Goal: Information Seeking & Learning: Learn about a topic

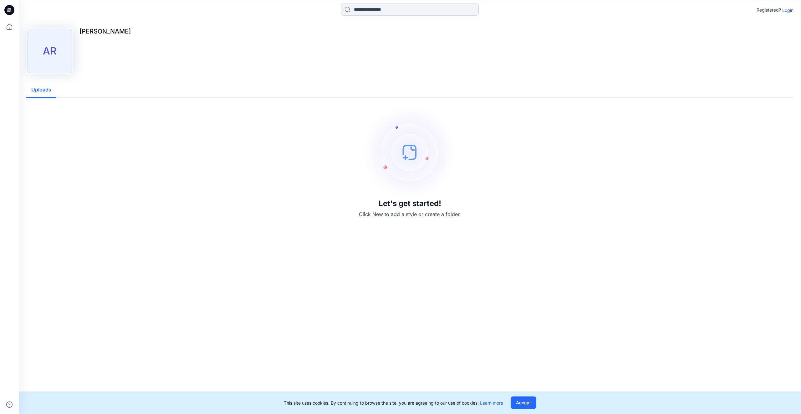
click at [786, 11] on p "Login" at bounding box center [787, 10] width 11 height 7
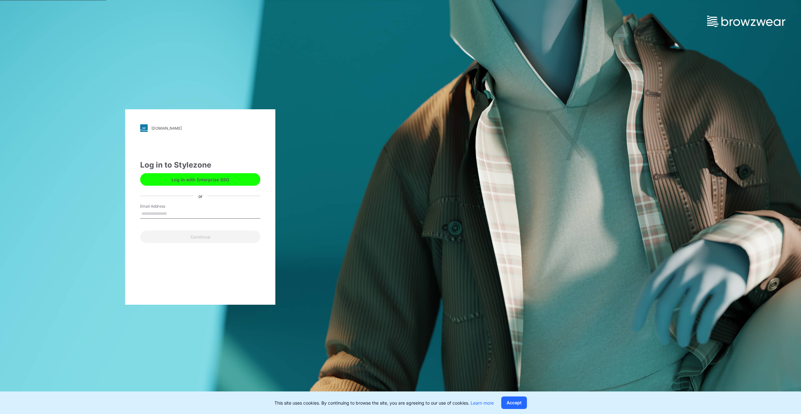
click at [156, 216] on input "Email Address" at bounding box center [200, 213] width 120 height 9
click at [157, 212] on input "Email Address" at bounding box center [200, 213] width 120 height 9
click at [193, 213] on input "Email Address" at bounding box center [200, 213] width 120 height 9
type input "*"
click at [178, 216] on input "Email Address" at bounding box center [200, 213] width 120 height 9
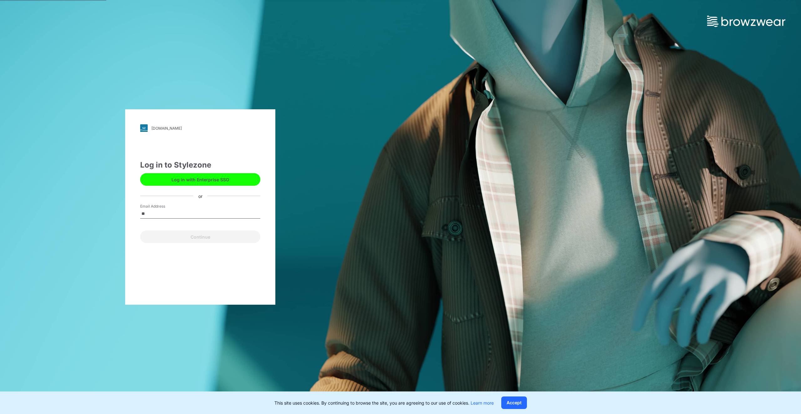
type input "*"
click at [177, 216] on input "Email Address" at bounding box center [200, 213] width 120 height 9
click at [184, 215] on input "Email Address" at bounding box center [200, 213] width 120 height 9
paste input "**********"
type input "**********"
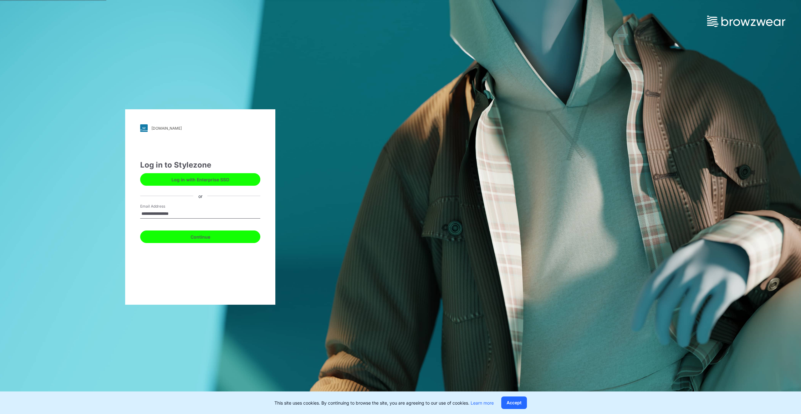
click at [202, 239] on button "Continue" at bounding box center [200, 236] width 120 height 13
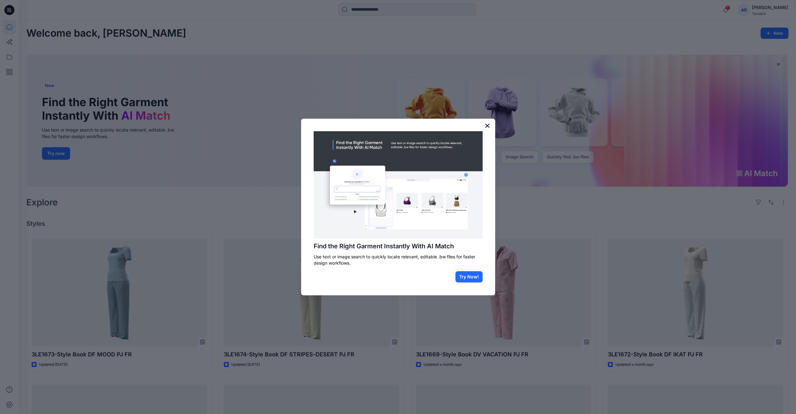
click at [486, 126] on button "×" at bounding box center [488, 126] width 6 height 10
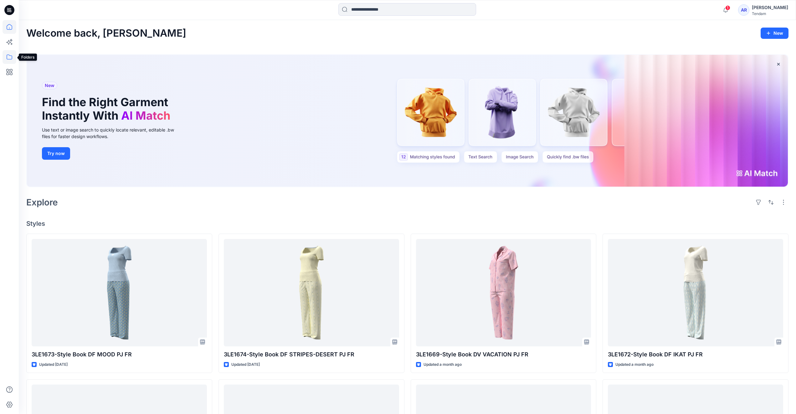
click at [12, 54] on icon at bounding box center [10, 57] width 14 height 14
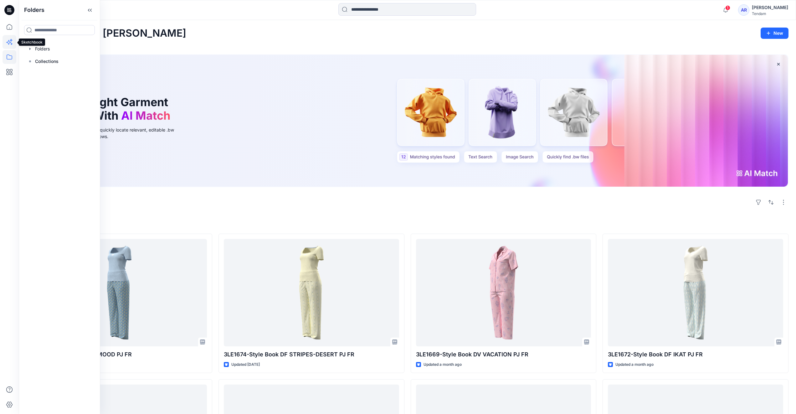
click at [14, 40] on icon at bounding box center [10, 42] width 14 height 14
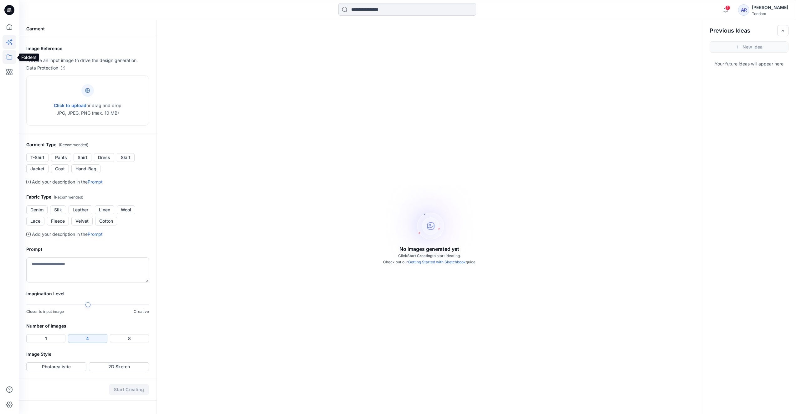
click at [12, 54] on icon at bounding box center [10, 57] width 14 height 14
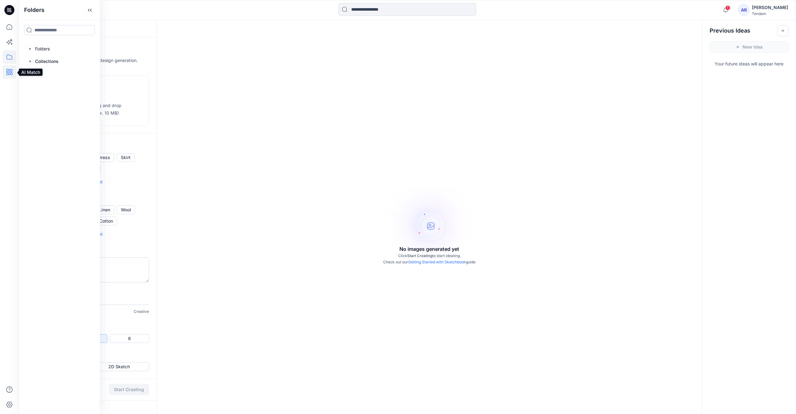
click at [12, 71] on icon at bounding box center [10, 72] width 14 height 14
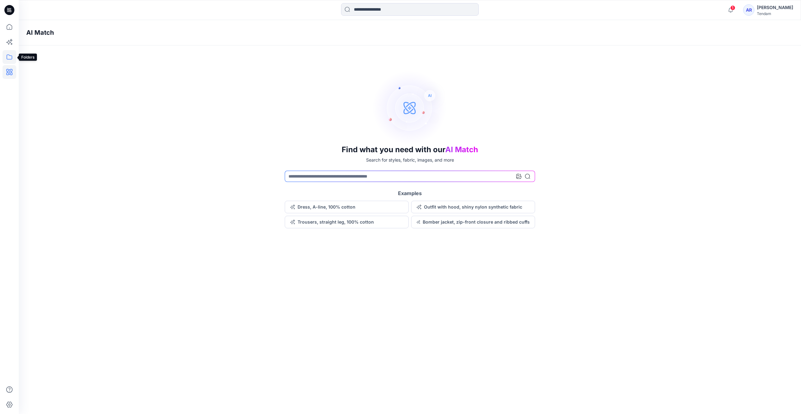
click at [9, 57] on icon at bounding box center [10, 57] width 14 height 14
click at [38, 48] on div at bounding box center [59, 49] width 71 height 13
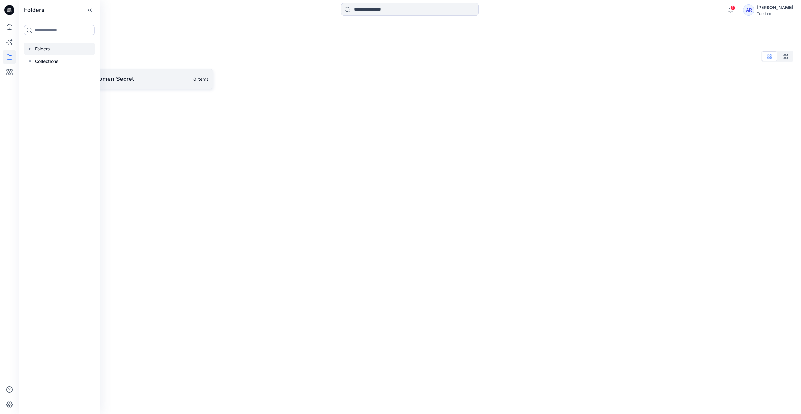
click at [144, 69] on link "MONDOL - Women'Secret 0 items" at bounding box center [119, 79] width 187 height 20
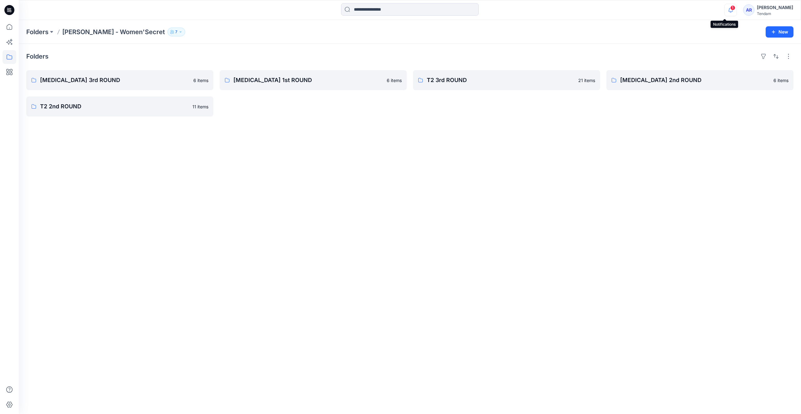
click at [729, 9] on icon "button" at bounding box center [731, 10] width 4 height 4
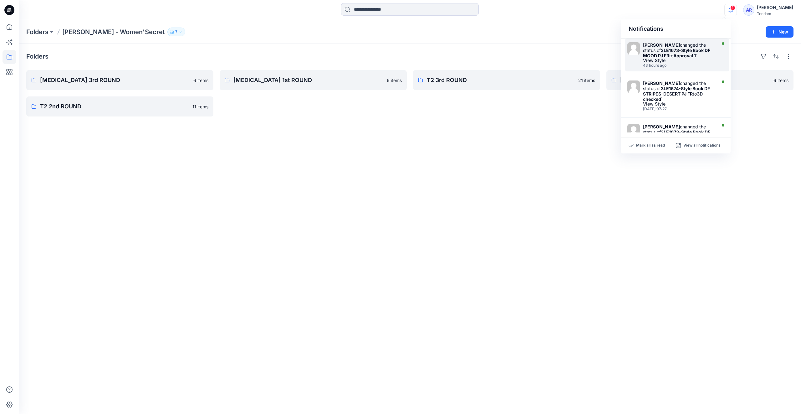
click at [682, 49] on strong "3LE1673-Style Book DF MOOD PJ FR" at bounding box center [676, 53] width 67 height 11
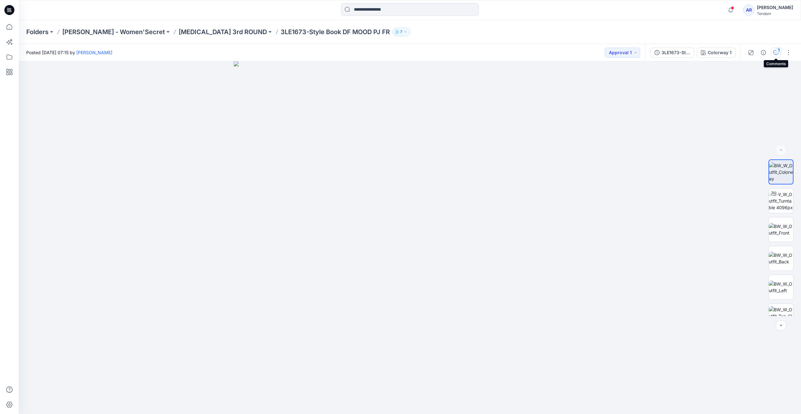
click at [776, 50] on icon "button" at bounding box center [776, 52] width 5 height 5
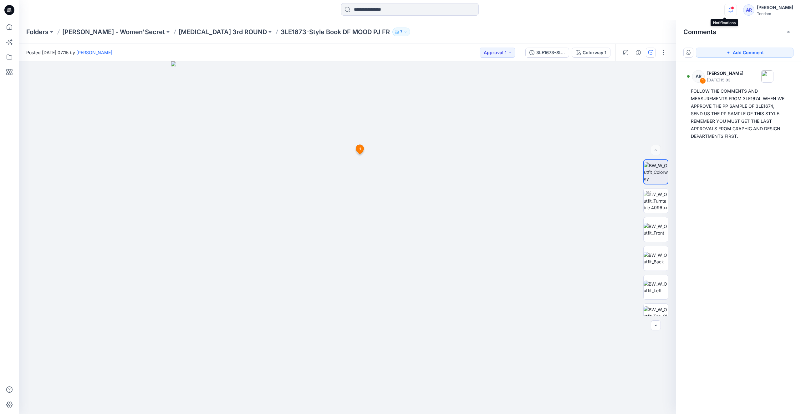
click at [725, 12] on icon "button" at bounding box center [731, 10] width 12 height 13
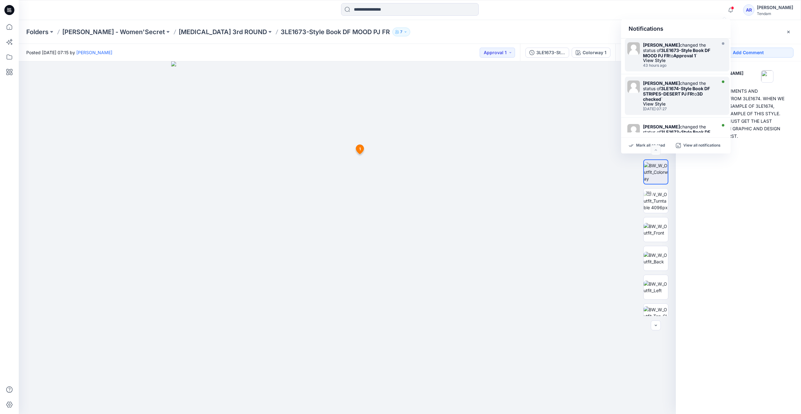
click at [684, 95] on strong "3LE1674-Style Book DF STRIPES-DESERT PJ FR" at bounding box center [676, 91] width 67 height 11
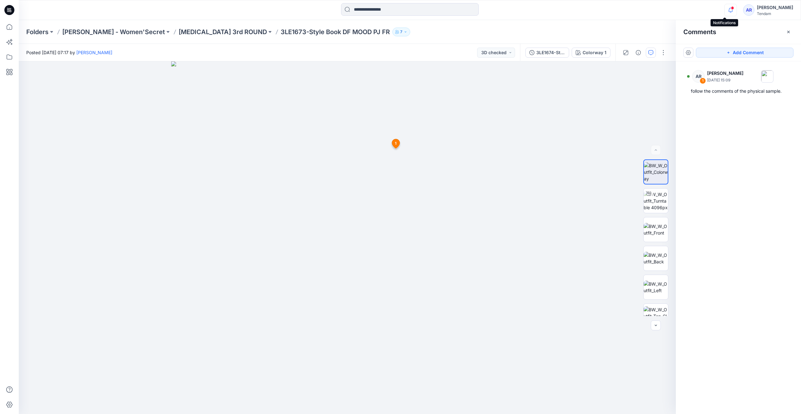
click at [725, 9] on icon "button" at bounding box center [731, 10] width 12 height 13
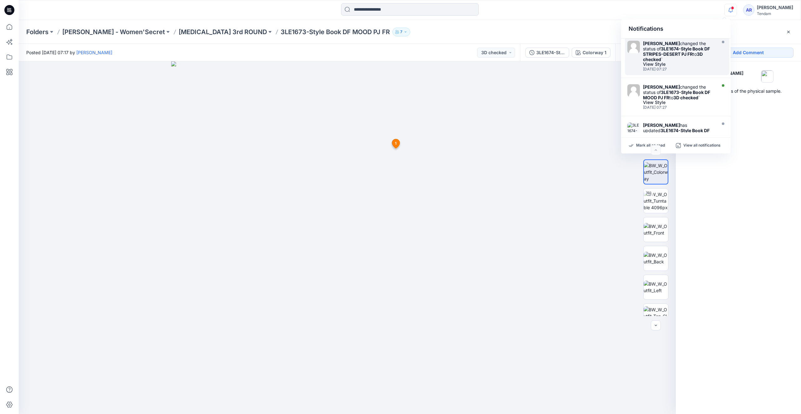
scroll to position [42, 0]
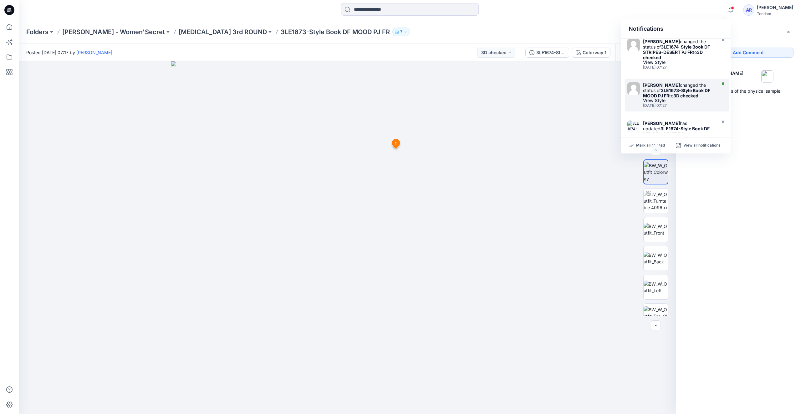
click at [683, 100] on div "View Style" at bounding box center [679, 100] width 72 height 4
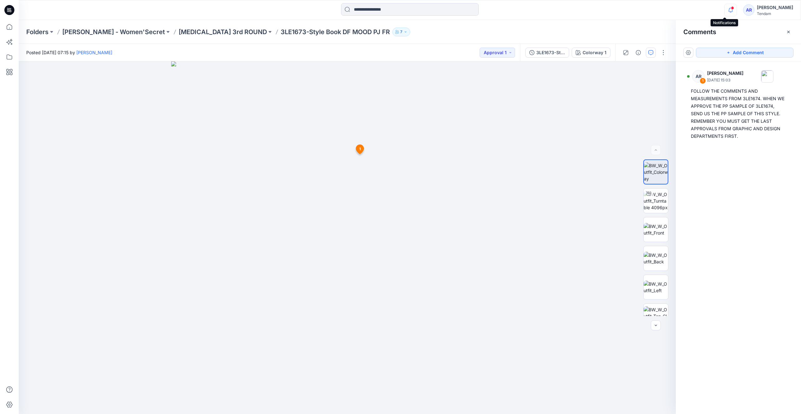
click at [725, 8] on icon "button" at bounding box center [731, 10] width 12 height 13
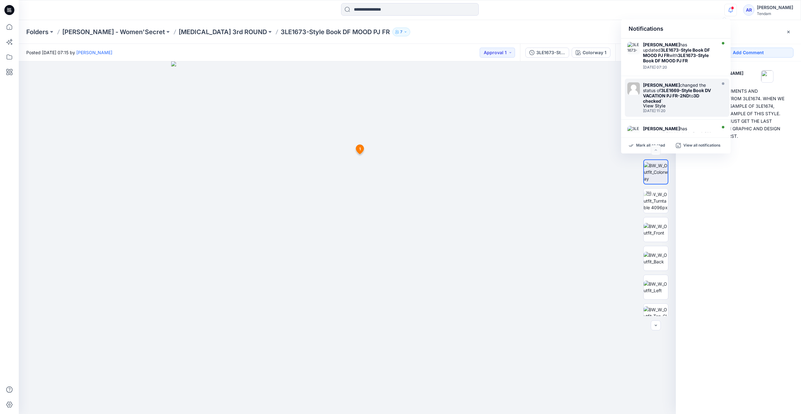
scroll to position [167, 0]
click at [675, 93] on strong "3LE1669-Style Book DV VACATION PJ FR-2ND" at bounding box center [677, 92] width 68 height 11
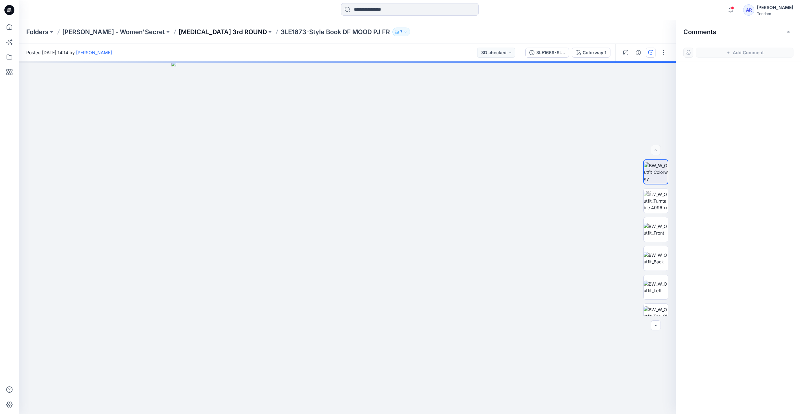
click at [179, 30] on p "T3 3rd ROUND" at bounding box center [223, 32] width 88 height 9
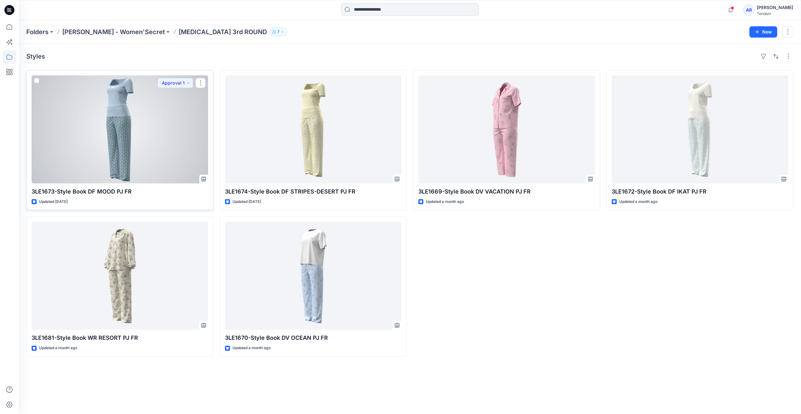
click at [123, 131] on div at bounding box center [120, 129] width 177 height 108
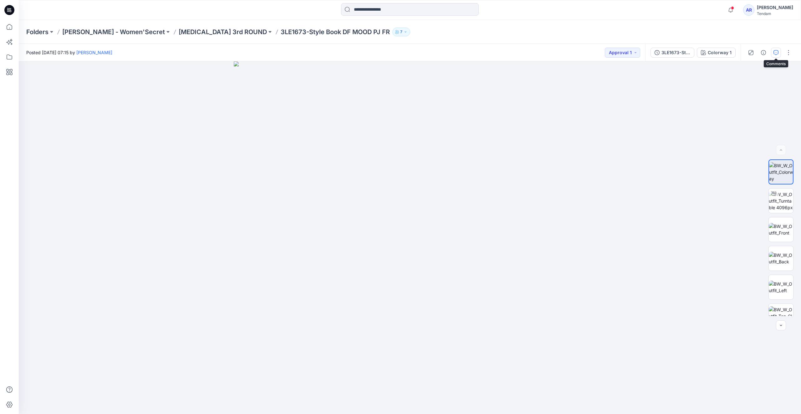
click at [777, 51] on icon "button" at bounding box center [776, 52] width 5 height 5
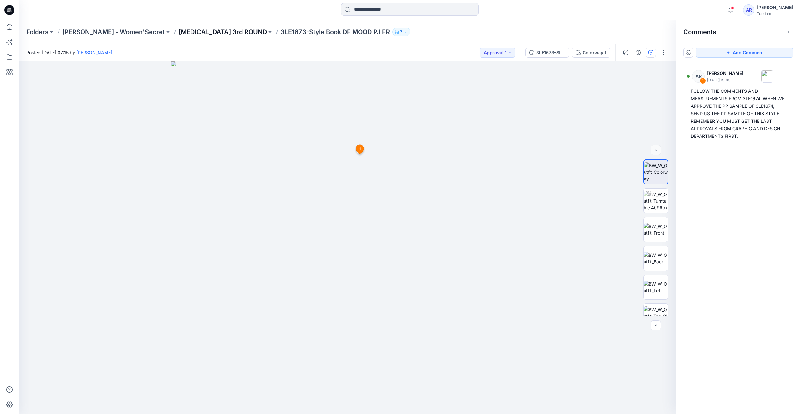
click at [180, 33] on p "T3 3rd ROUND" at bounding box center [223, 32] width 88 height 9
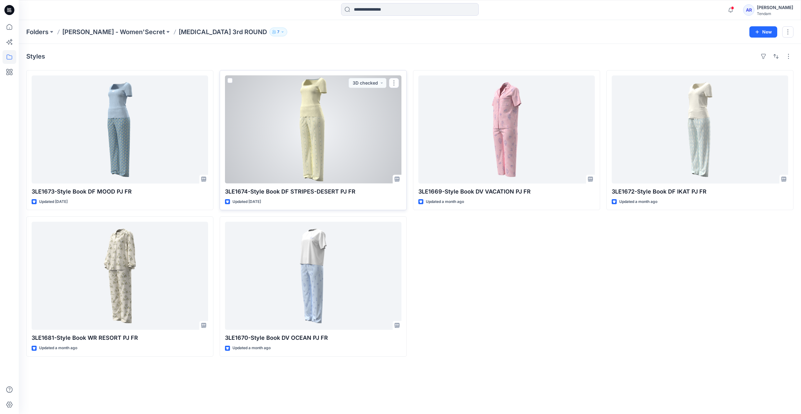
click at [348, 124] on div at bounding box center [313, 129] width 177 height 108
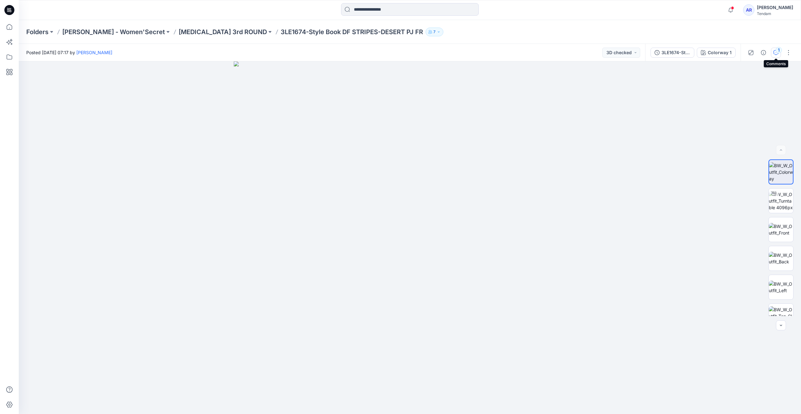
click at [775, 53] on icon "button" at bounding box center [776, 52] width 5 height 5
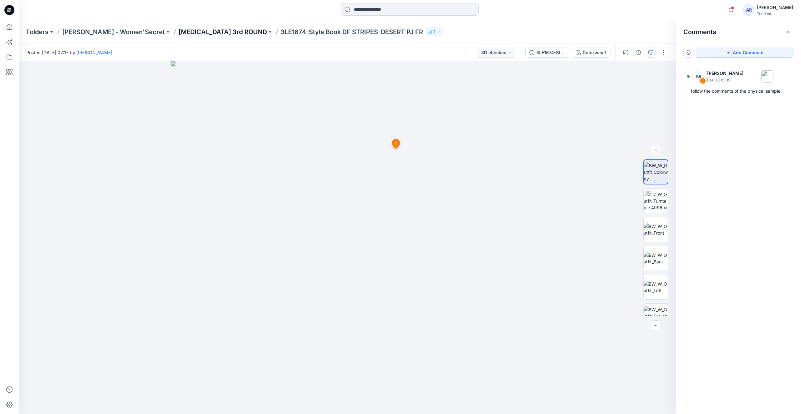
click at [182, 30] on p "T3 3rd ROUND" at bounding box center [223, 32] width 88 height 9
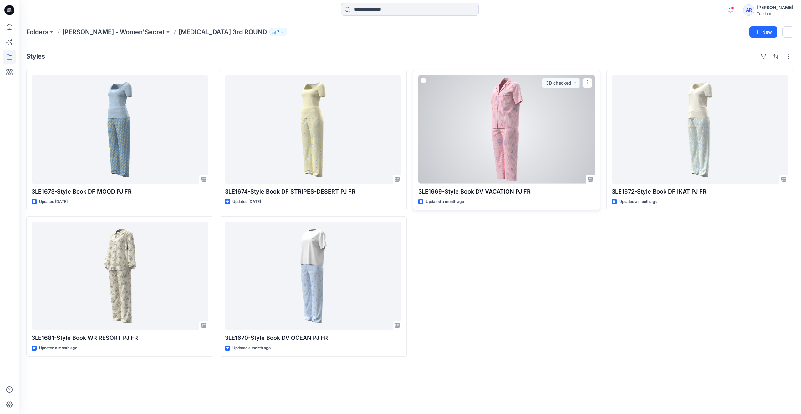
click at [524, 132] on div at bounding box center [506, 129] width 177 height 108
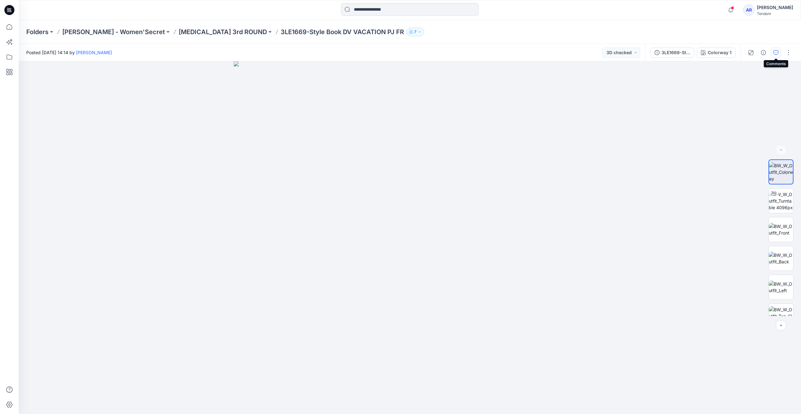
click at [777, 53] on icon "button" at bounding box center [776, 52] width 5 height 5
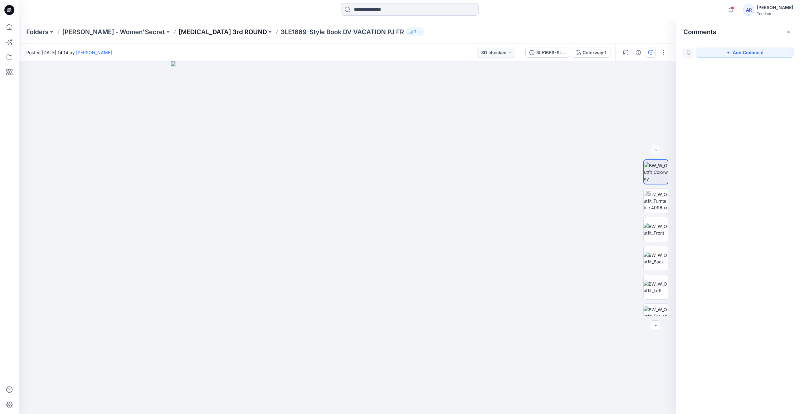
click at [179, 32] on p "T3 3rd ROUND" at bounding box center [223, 32] width 88 height 9
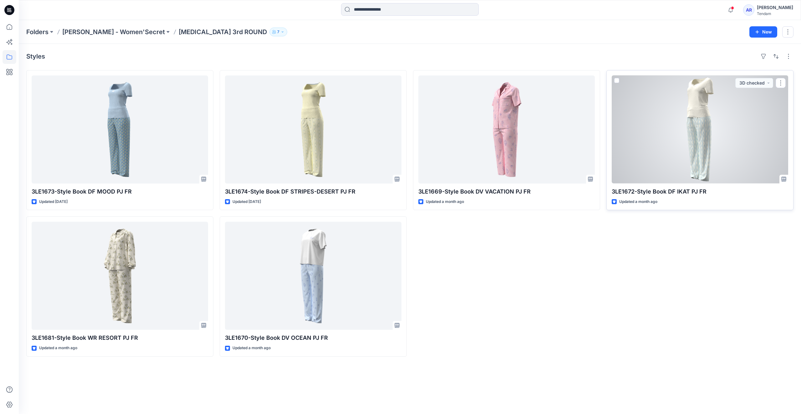
click at [757, 106] on div at bounding box center [700, 129] width 177 height 108
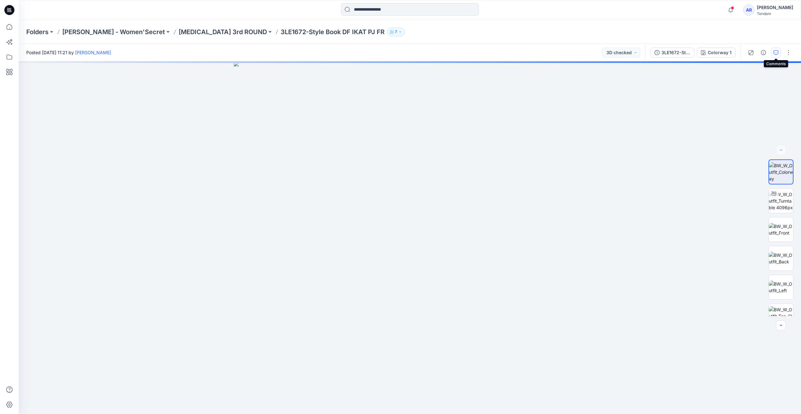
click at [777, 55] on button "button" at bounding box center [776, 53] width 10 height 10
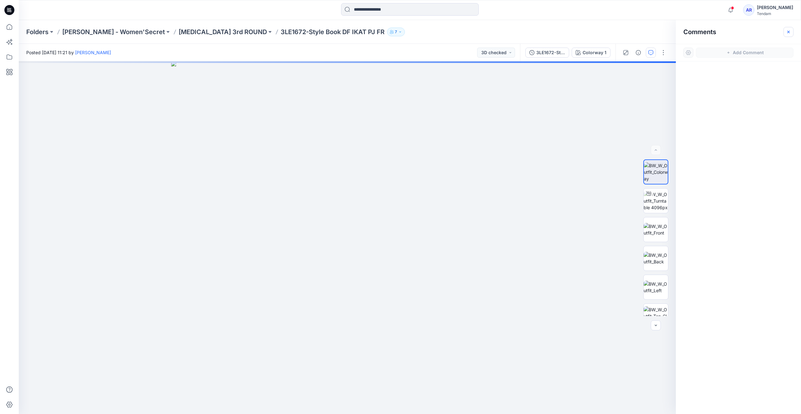
click at [788, 36] on button "button" at bounding box center [789, 32] width 10 height 10
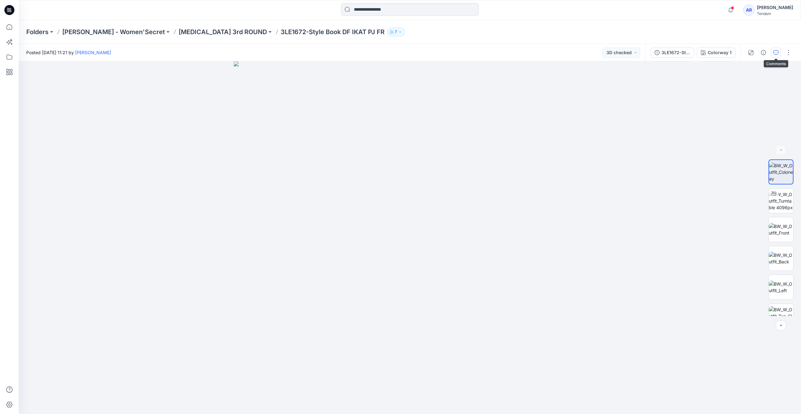
click at [777, 54] on icon "button" at bounding box center [776, 52] width 5 height 5
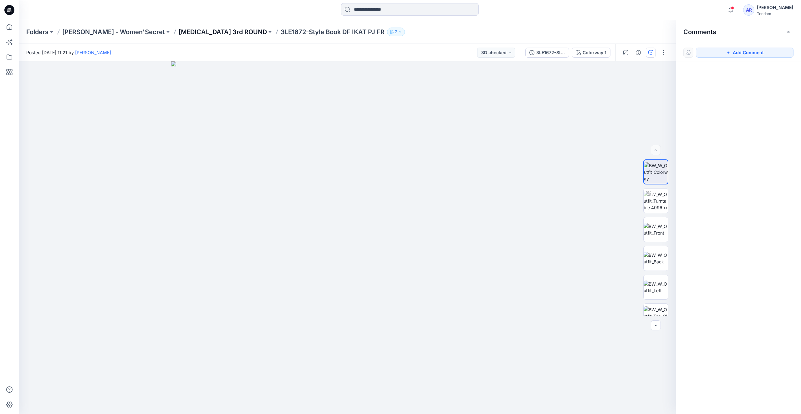
click at [185, 33] on p "T3 3rd ROUND" at bounding box center [223, 32] width 88 height 9
